Goal: Information Seeking & Learning: Understand process/instructions

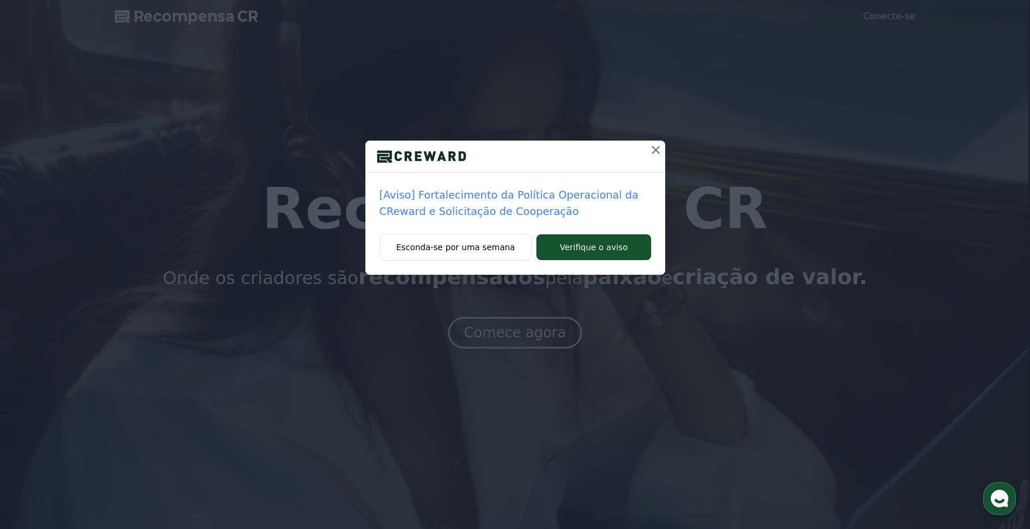
click at [655, 152] on icon at bounding box center [656, 150] width 14 height 14
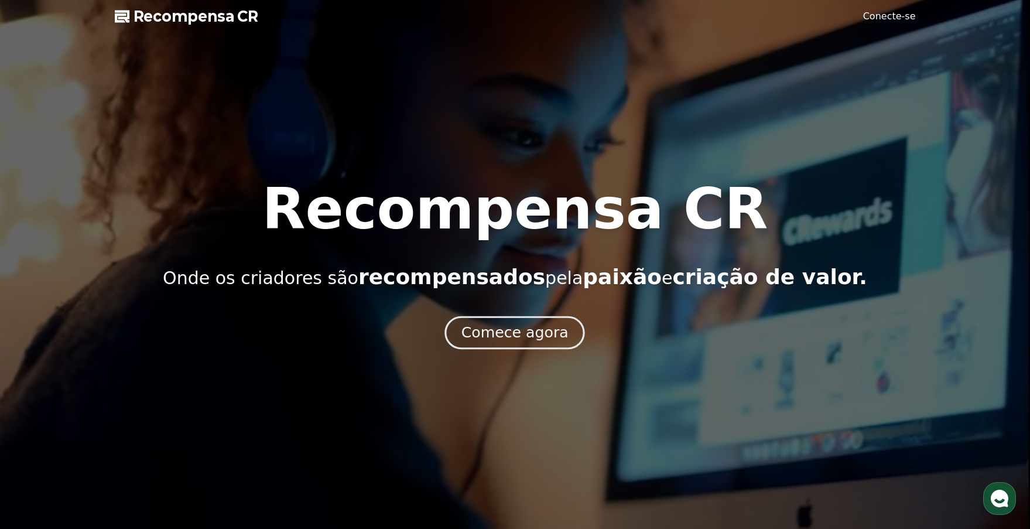
click at [525, 327] on font "Comece agora" at bounding box center [515, 332] width 107 height 17
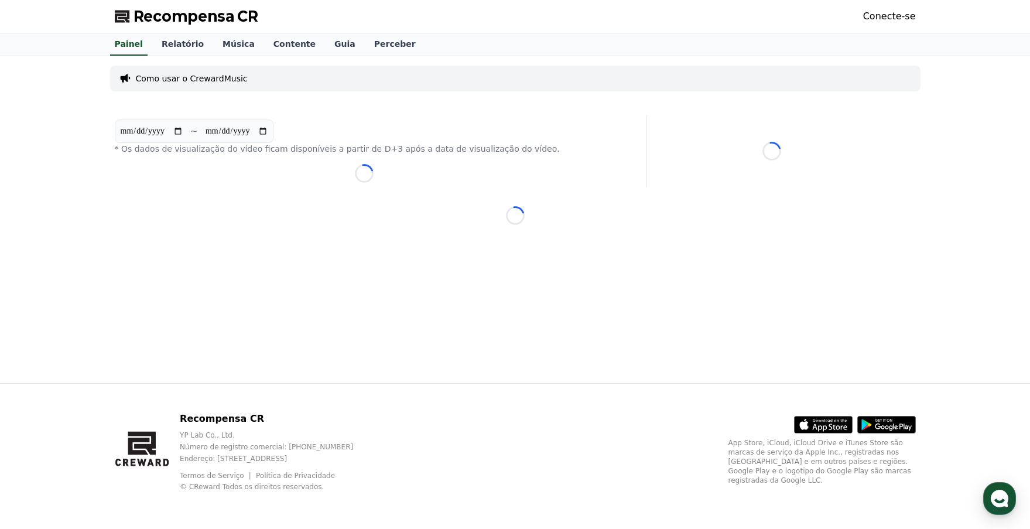
click at [193, 76] on font "Como usar o CrewardMusic" at bounding box center [192, 78] width 112 height 9
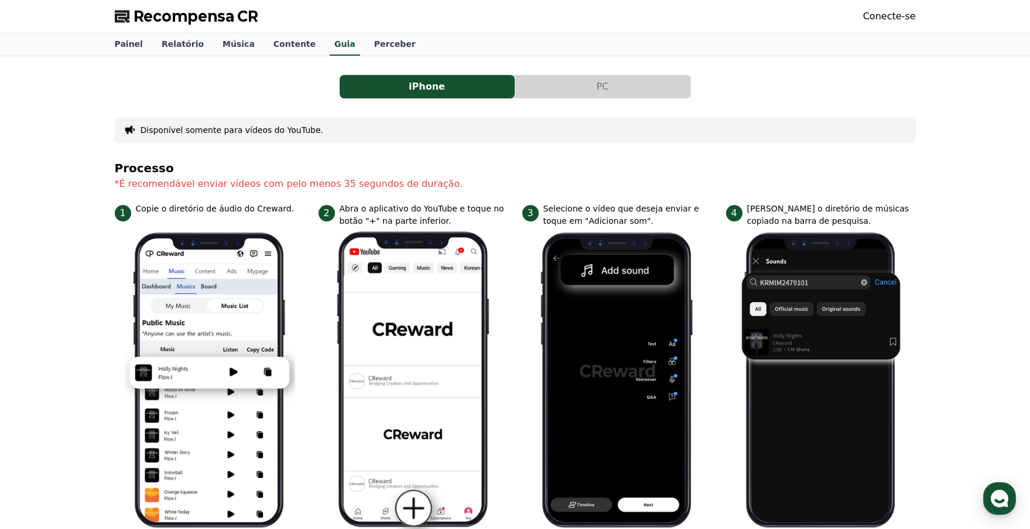
click at [594, 86] on button "PC" at bounding box center [602, 86] width 175 height 23
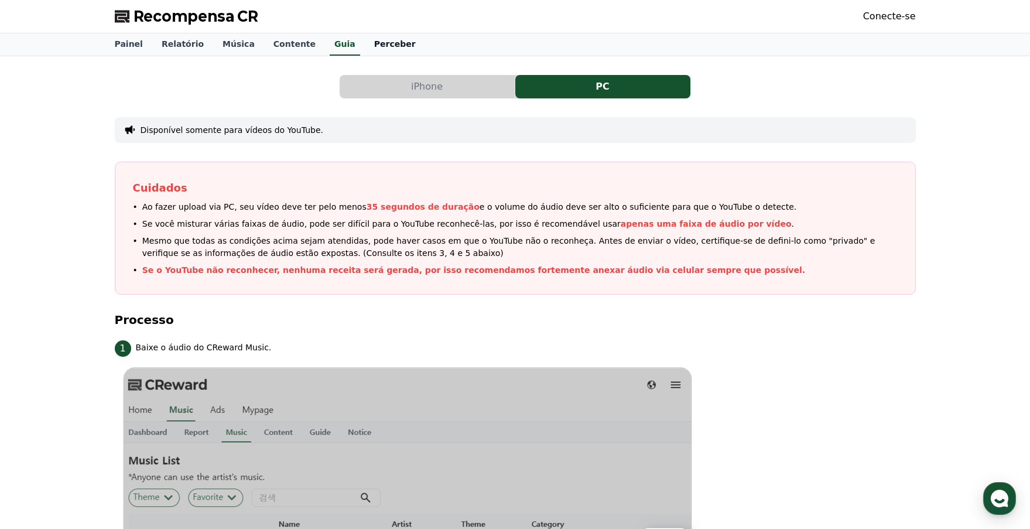
drag, startPoint x: 423, startPoint y: 77, endPoint x: 345, endPoint y: 53, distance: 82.1
click at [421, 77] on button "iPhone" at bounding box center [427, 86] width 175 height 23
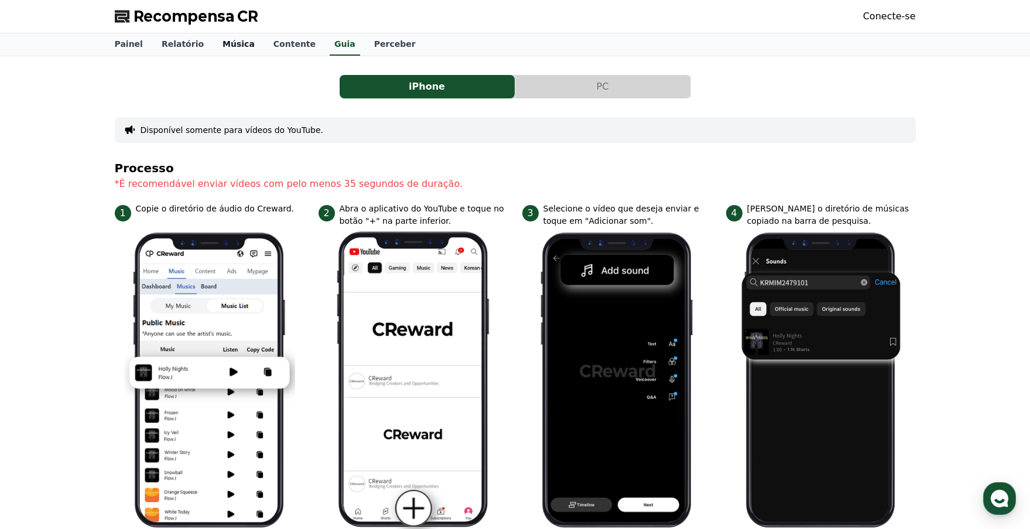
click at [224, 43] on font "Música" at bounding box center [239, 43] width 32 height 9
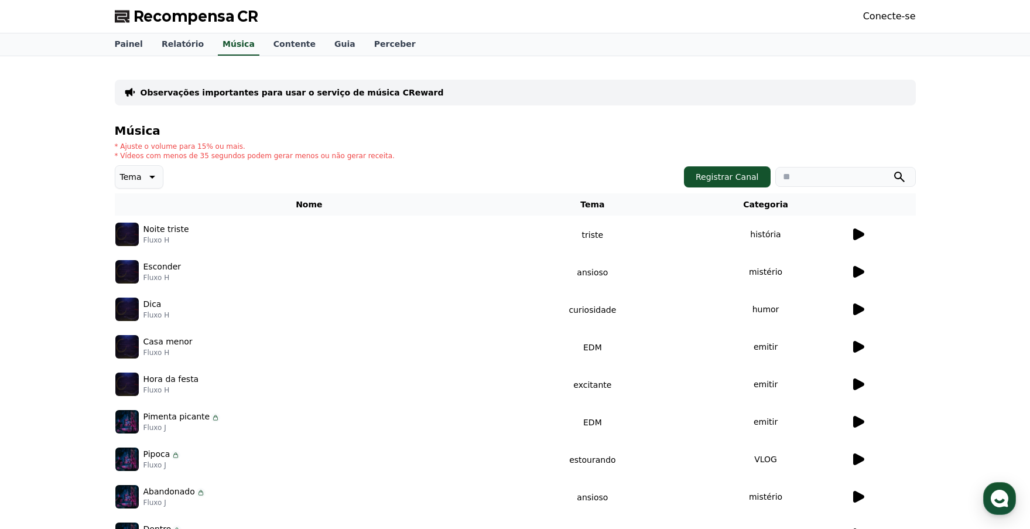
click at [863, 238] on icon at bounding box center [858, 234] width 14 height 14
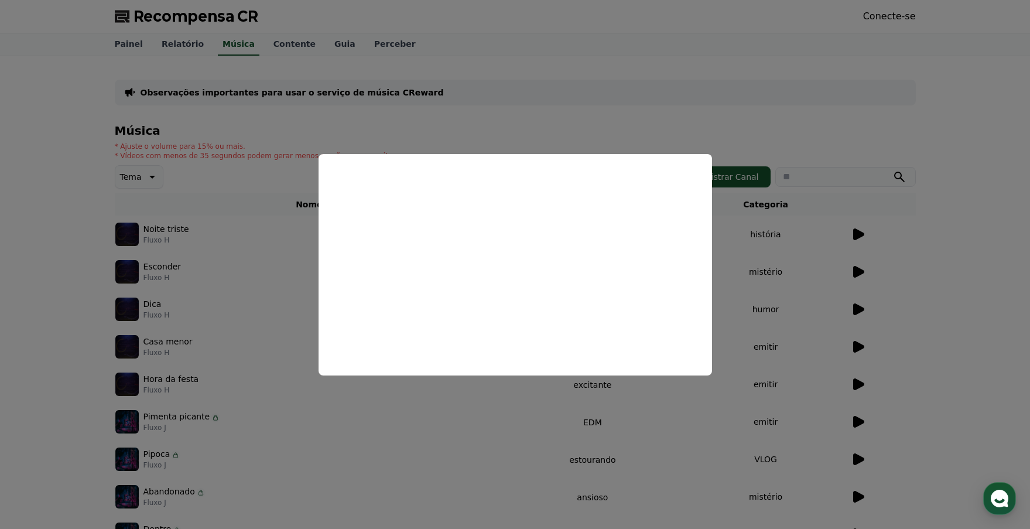
click at [687, 91] on button "close modal" at bounding box center [515, 264] width 1030 height 529
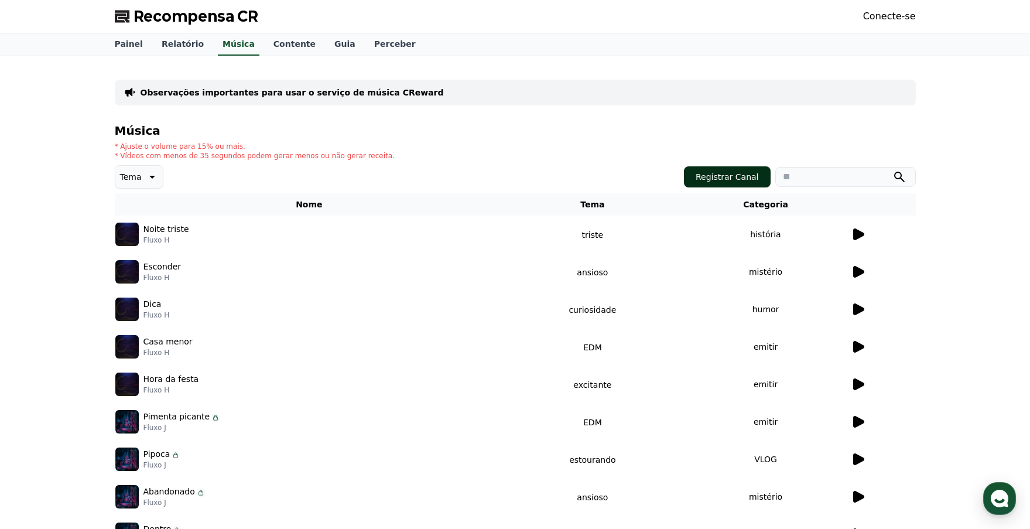
click at [726, 178] on font "Registrar Canal" at bounding box center [727, 176] width 63 height 9
click at [374, 42] on font "Perceber" at bounding box center [395, 43] width 42 height 9
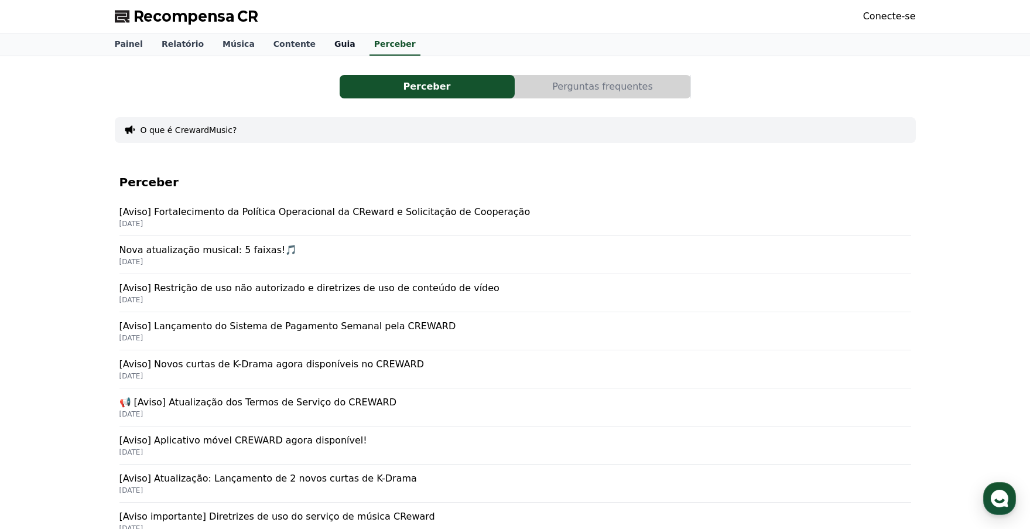
click at [334, 43] on font "Guia" at bounding box center [344, 43] width 21 height 9
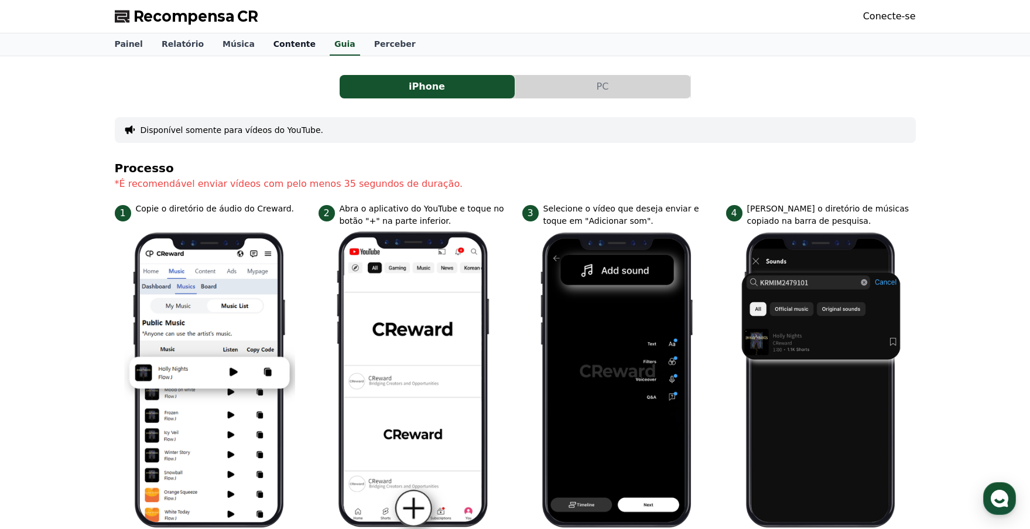
click at [282, 42] on font "Contente" at bounding box center [295, 43] width 42 height 9
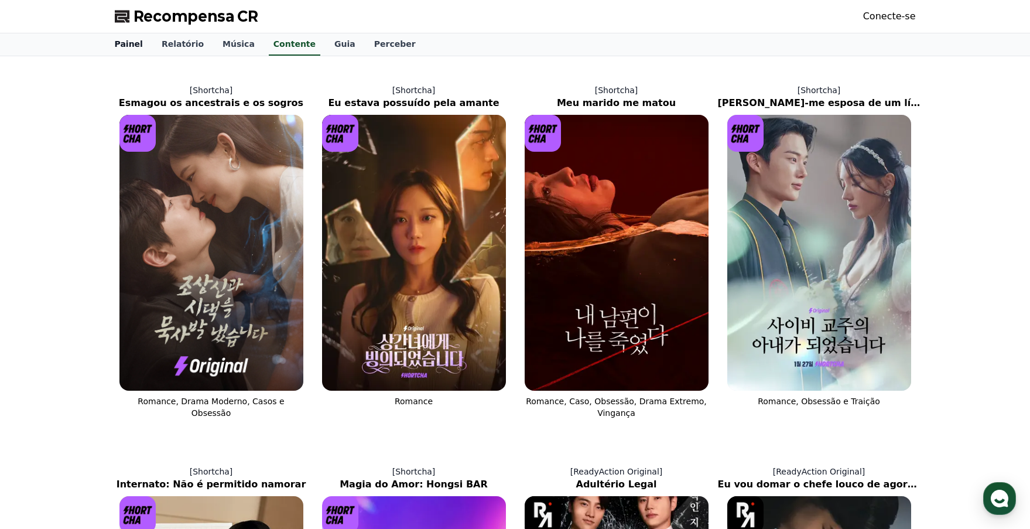
click at [152, 43] on link "Relatório" at bounding box center [182, 44] width 61 height 22
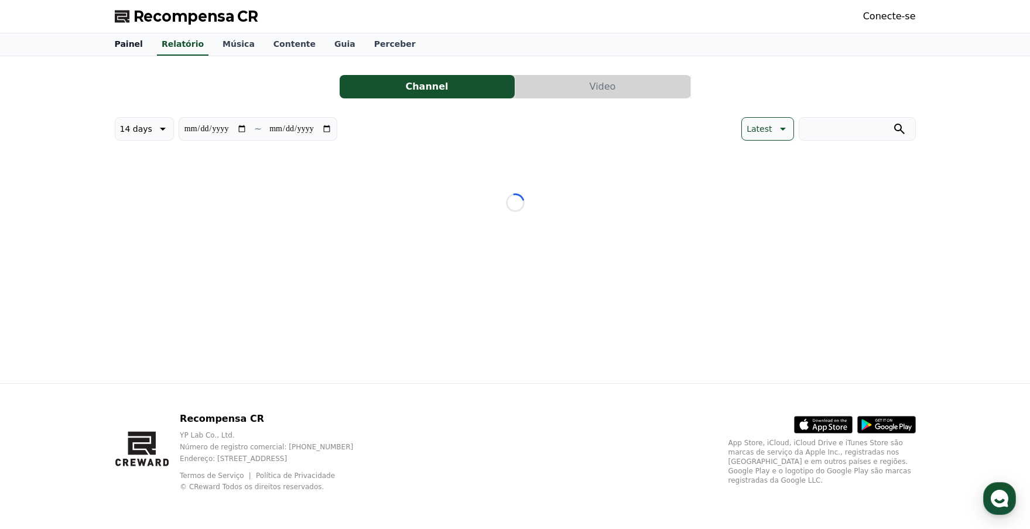
click at [124, 44] on font "Painel" at bounding box center [129, 43] width 28 height 9
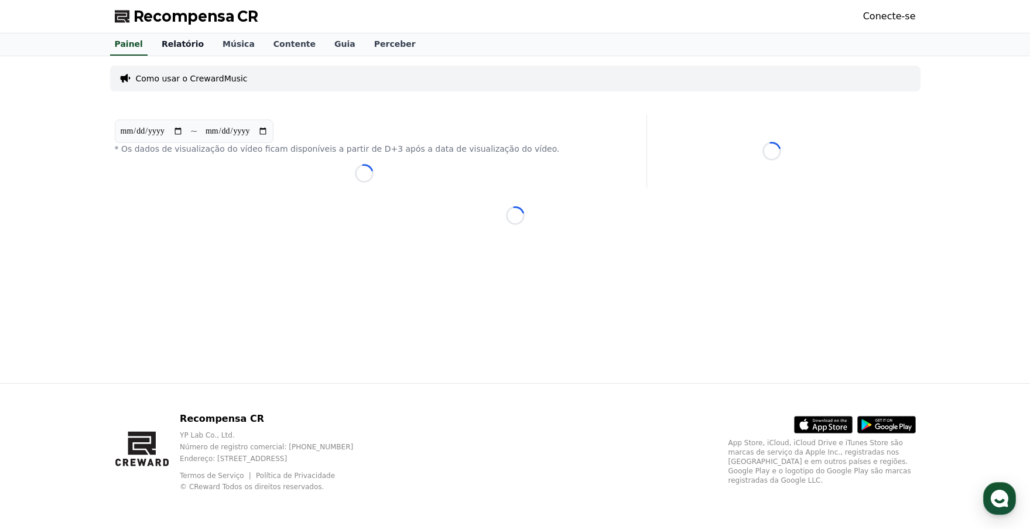
click at [174, 40] on font "Relatório" at bounding box center [183, 43] width 42 height 9
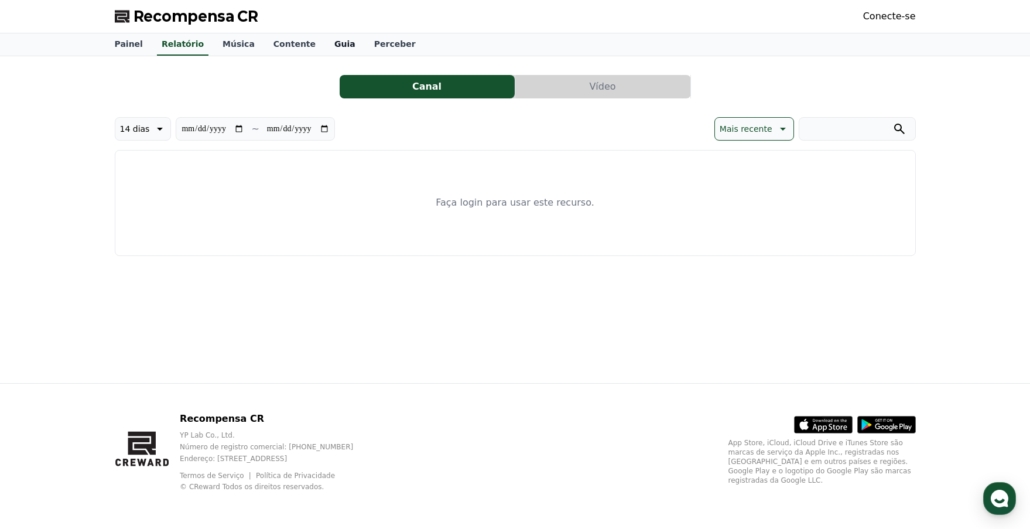
click at [334, 42] on font "Guia" at bounding box center [344, 43] width 21 height 9
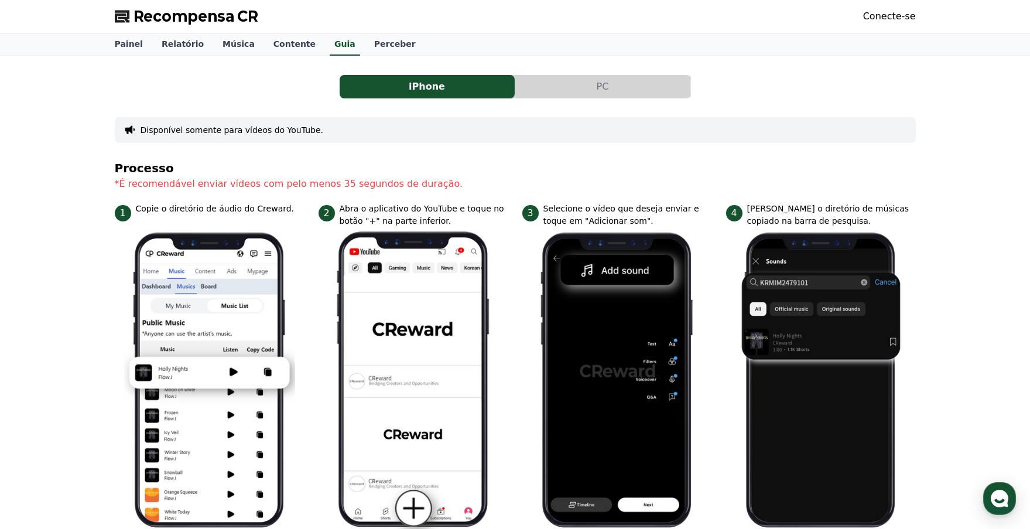
click at [579, 78] on button "PC" at bounding box center [602, 86] width 175 height 23
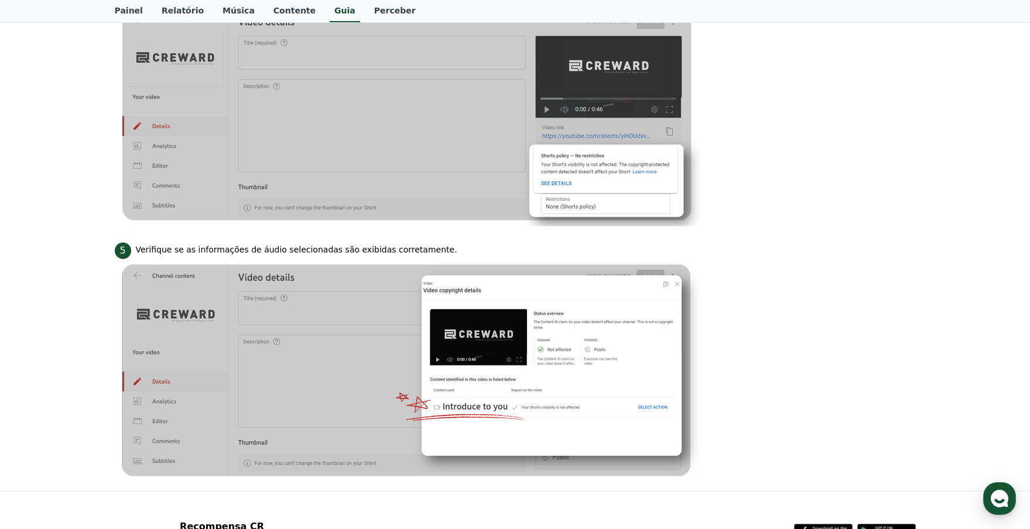
scroll to position [1086, 0]
